Goal: Task Accomplishment & Management: Use online tool/utility

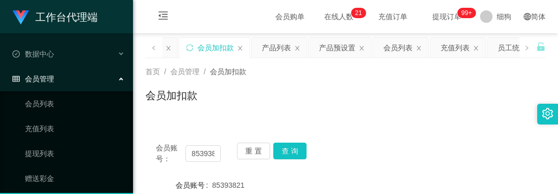
scroll to position [180, 0]
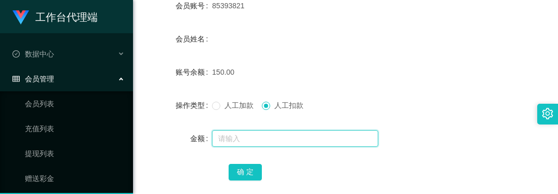
click at [243, 133] on input "text" at bounding box center [295, 138] width 166 height 17
type input "50"
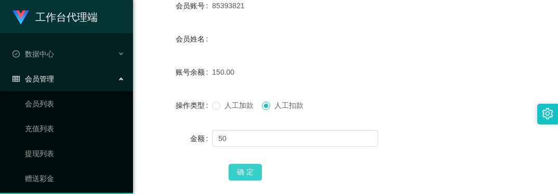
drag, startPoint x: 241, startPoint y: 167, endPoint x: 239, endPoint y: 61, distance: 106.0
click at [239, 61] on form "会员账号 85393821 会员姓名 账号余额 150.00 操作类型 人工加款 人工扣款 金额 50 确 定" at bounding box center [345, 88] width 400 height 187
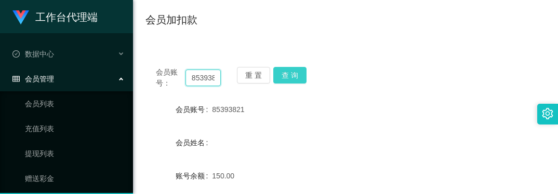
scroll to position [0, 9]
drag, startPoint x: 190, startPoint y: 78, endPoint x: 313, endPoint y: 84, distance: 122.7
click at [313, 84] on div "会员账号： 85393821 重 置 查 询" at bounding box center [345, 78] width 400 height 22
click at [286, 75] on button "查 询" at bounding box center [289, 75] width 33 height 17
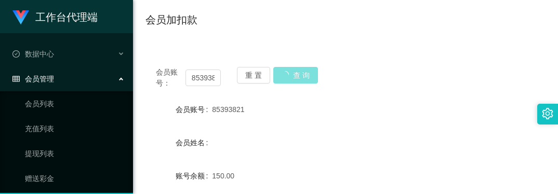
click at [286, 75] on button "查 询" at bounding box center [295, 75] width 45 height 17
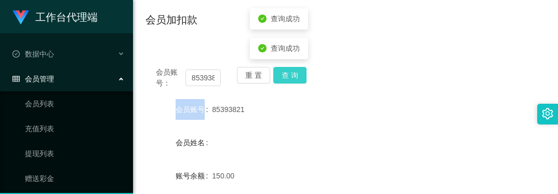
click at [286, 75] on div "重 置 查 询" at bounding box center [269, 78] width 65 height 22
click at [286, 75] on span "查询成功" at bounding box center [285, 78] width 29 height 8
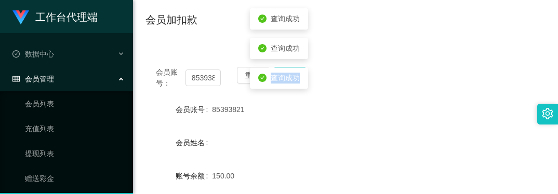
click at [286, 75] on span "查询成功" at bounding box center [285, 78] width 29 height 8
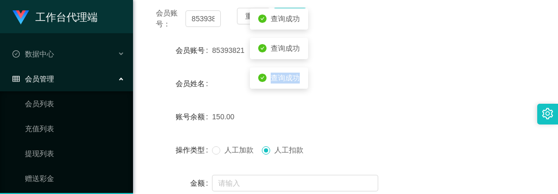
scroll to position [239, 0]
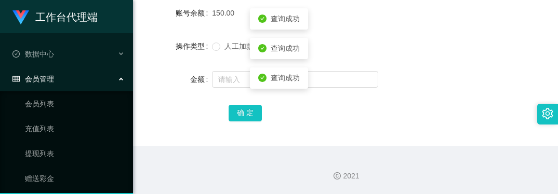
click at [368, 51] on div "人工加款 人工扣款" at bounding box center [328, 46] width 233 height 21
drag, startPoint x: 173, startPoint y: 109, endPoint x: 188, endPoint y: 105, distance: 14.9
click at [173, 109] on div "确 定" at bounding box center [345, 112] width 400 height 21
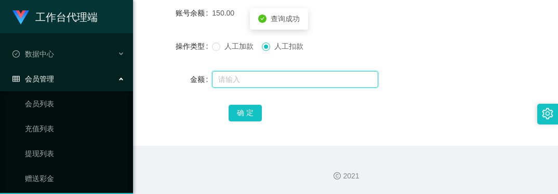
click at [236, 76] on input "text" at bounding box center [295, 79] width 166 height 17
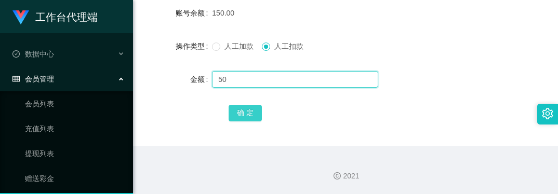
type input "50"
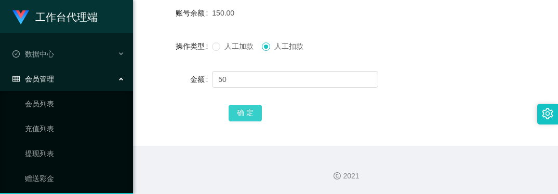
click at [242, 110] on button "确 定" at bounding box center [245, 113] width 33 height 17
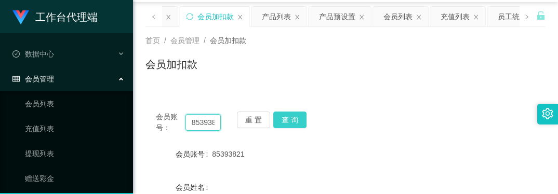
scroll to position [0, 9]
drag, startPoint x: 193, startPoint y: 122, endPoint x: 315, endPoint y: 122, distance: 122.0
click at [313, 125] on div "会员账号： 85393821 重 置 查 询" at bounding box center [345, 123] width 400 height 22
paste input "0479584"
type input "80479584"
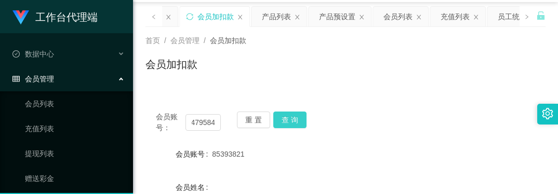
click at [288, 118] on button "查 询" at bounding box center [289, 120] width 33 height 17
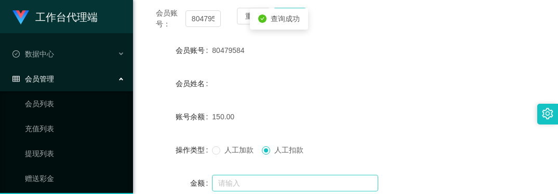
scroll to position [83, 0]
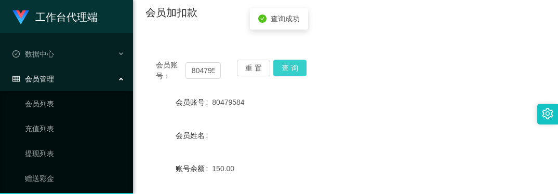
click at [285, 74] on button "查 询" at bounding box center [289, 68] width 33 height 17
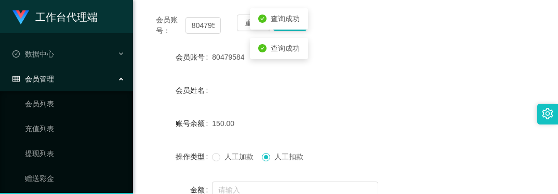
scroll to position [187, 0]
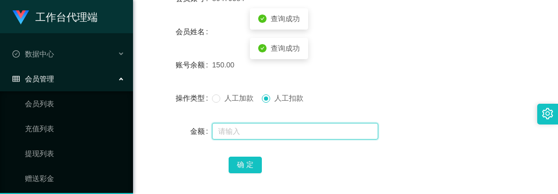
click at [231, 130] on input "text" at bounding box center [295, 131] width 166 height 17
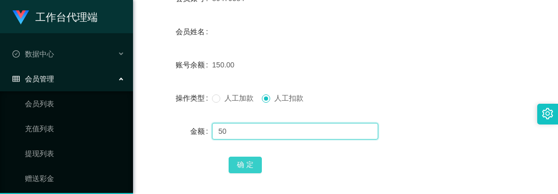
type input "50"
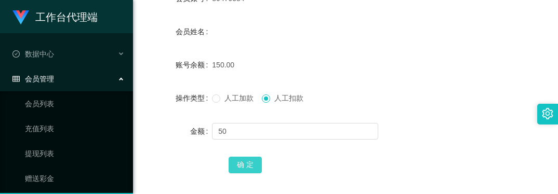
click at [245, 167] on button "确 定" at bounding box center [245, 165] width 33 height 17
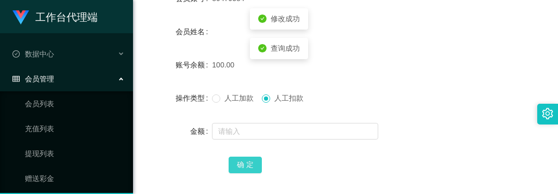
click at [234, 166] on button "确 定" at bounding box center [245, 165] width 33 height 17
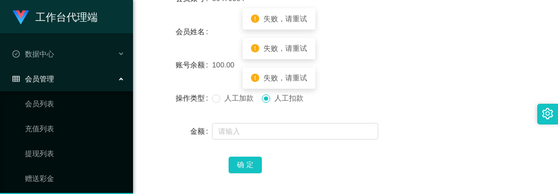
click at [382, 65] on div "100.00" at bounding box center [328, 65] width 233 height 21
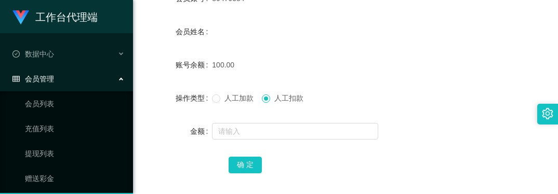
drag, startPoint x: 398, startPoint y: 76, endPoint x: 371, endPoint y: 69, distance: 28.1
click at [398, 76] on form "会员账号 80479584 会员姓名 账号余额 100.00 操作类型 人工加款 人工扣款 金额 确 定" at bounding box center [345, 81] width 400 height 187
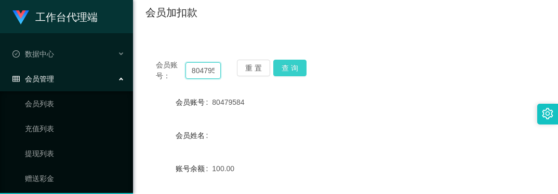
scroll to position [0, 9]
drag, startPoint x: 191, startPoint y: 70, endPoint x: 323, endPoint y: 72, distance: 131.4
click at [323, 72] on div "会员账号： 80479584 重 置 查 询" at bounding box center [345, 71] width 400 height 22
paste input "85393821"
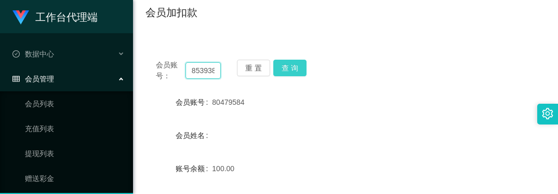
scroll to position [0, 9]
type input "85393821"
click at [284, 69] on button "查 询" at bounding box center [289, 68] width 33 height 17
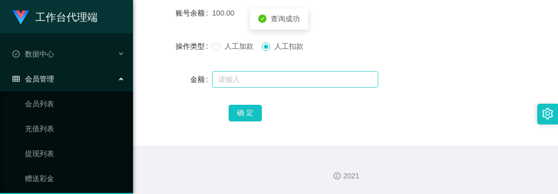
scroll to position [135, 0]
